Goal: Navigation & Orientation: Find specific page/section

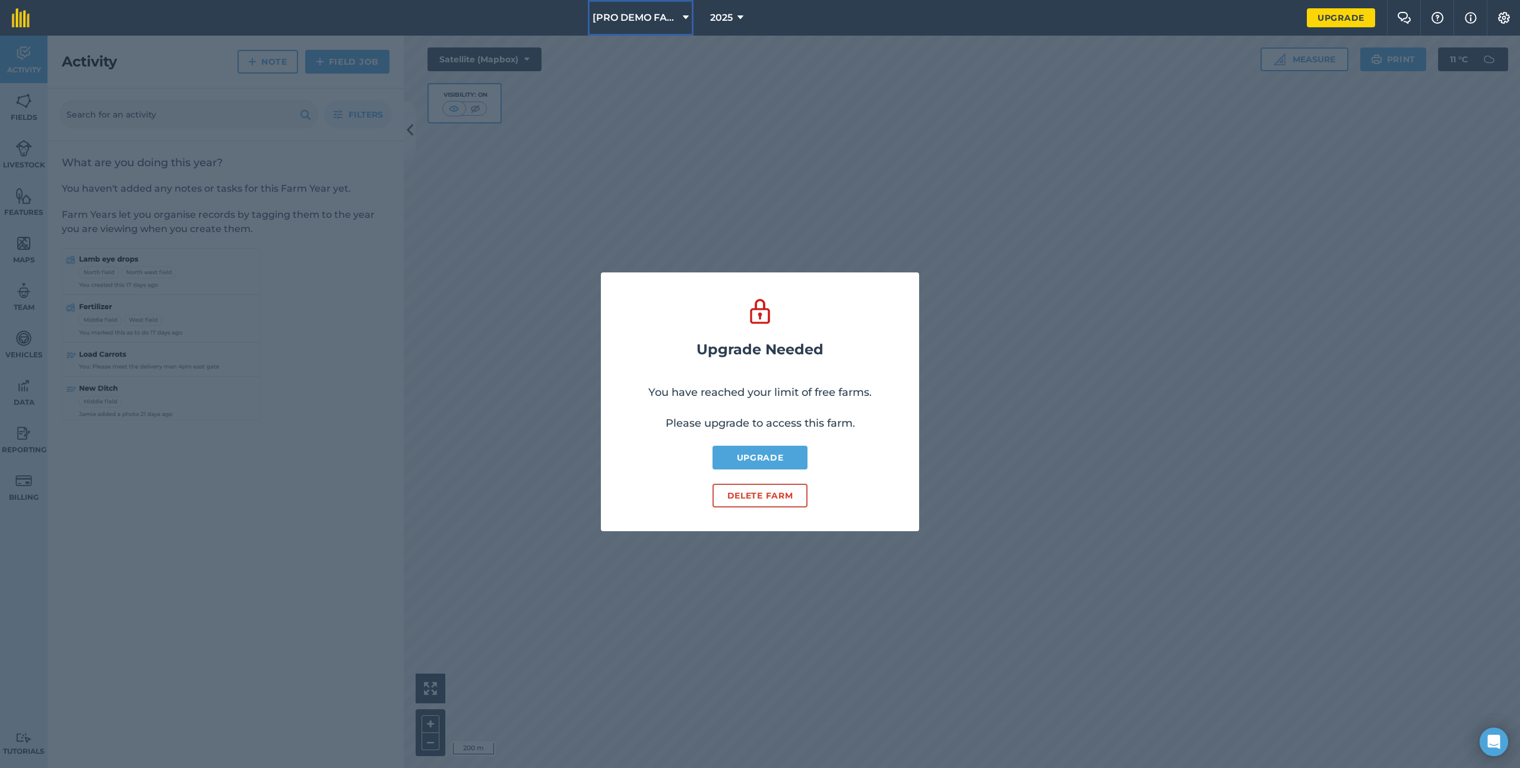
click at [616, 13] on span "[PRO DEMO FARM] - Home" at bounding box center [634, 18] width 85 height 14
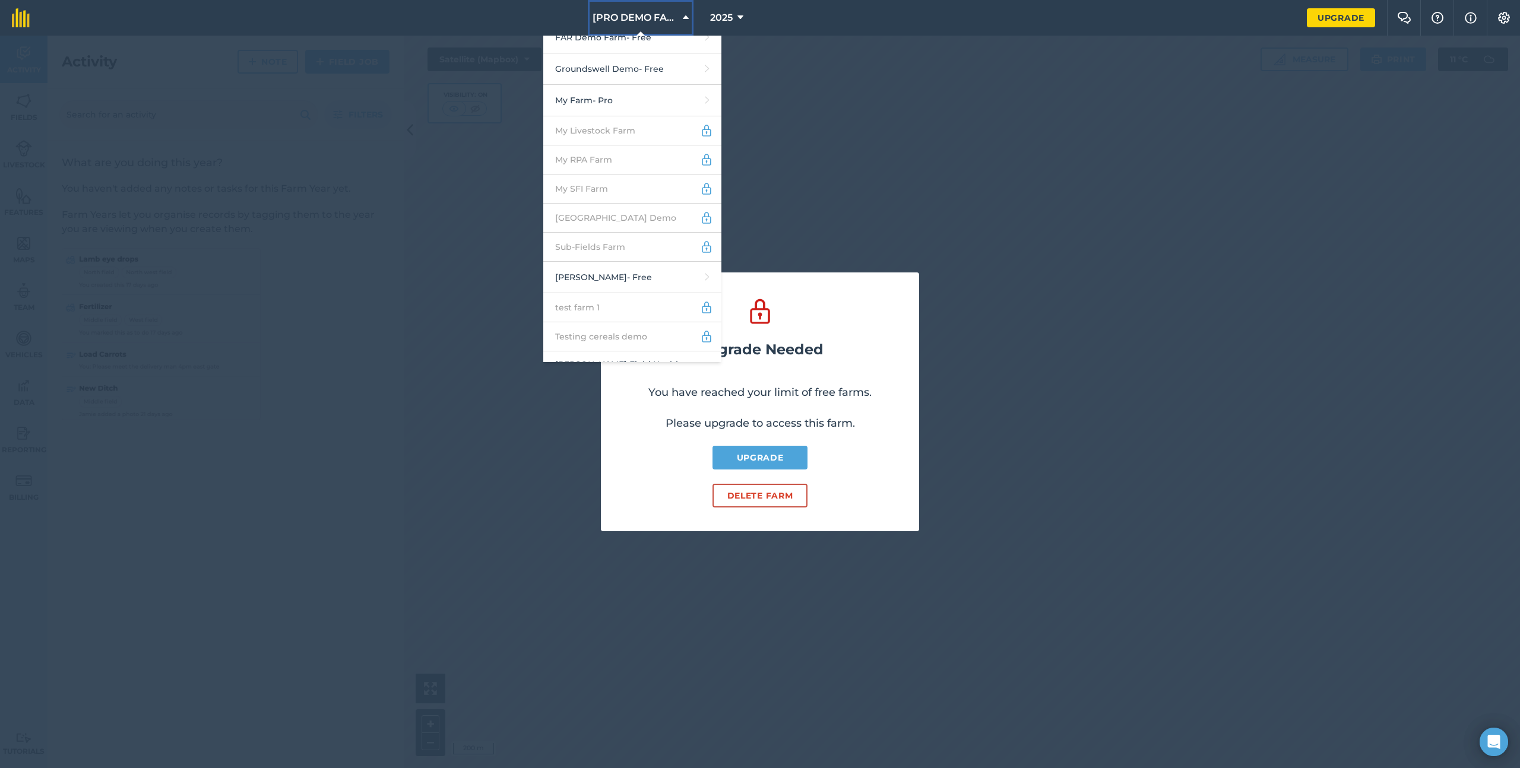
scroll to position [400, 0]
click at [613, 250] on link "[PERSON_NAME] - Free" at bounding box center [632, 265] width 178 height 31
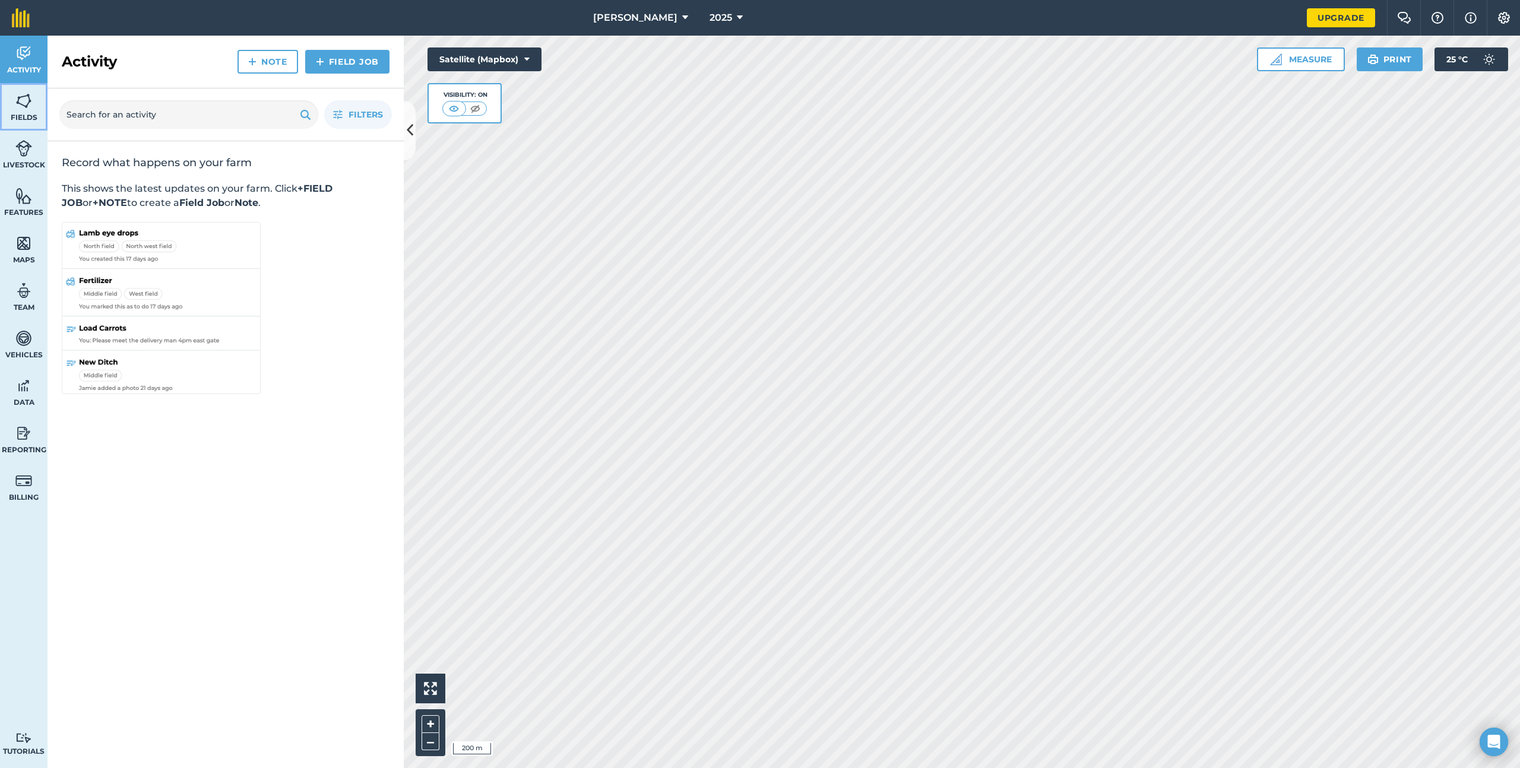
click at [9, 102] on link "Fields" at bounding box center [23, 106] width 47 height 47
